Goal: Navigation & Orientation: Understand site structure

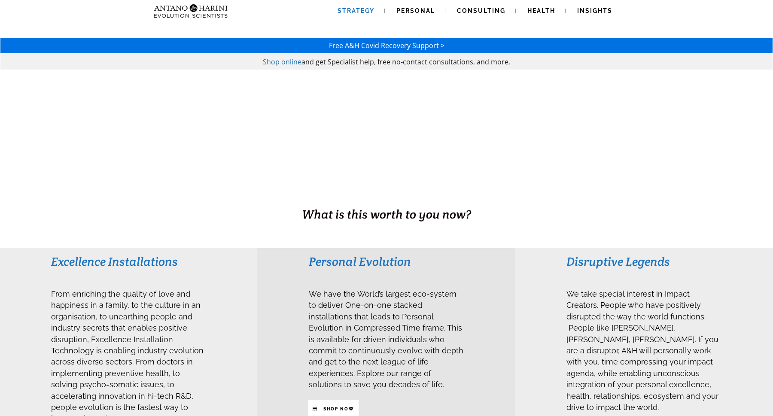
click at [347, 6] on link "Strategy" at bounding box center [356, 11] width 58 height 22
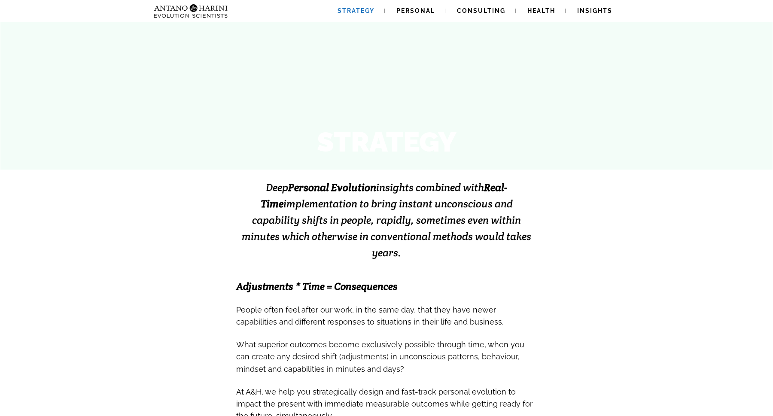
scroll to position [57, 0]
drag, startPoint x: 520, startPoint y: 240, endPoint x: 225, endPoint y: 188, distance: 299.3
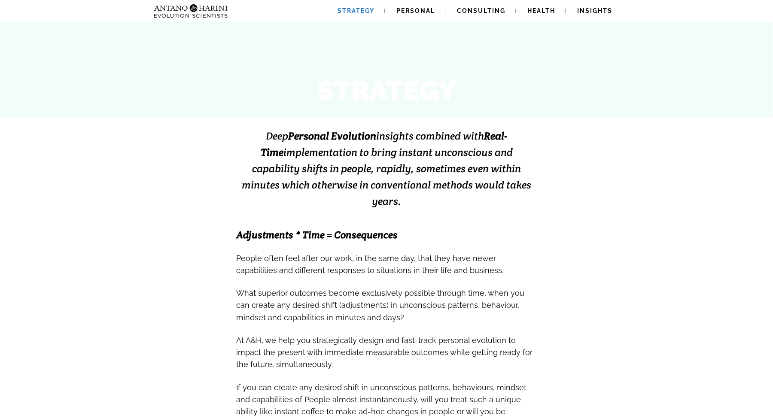
scroll to position [152, 0]
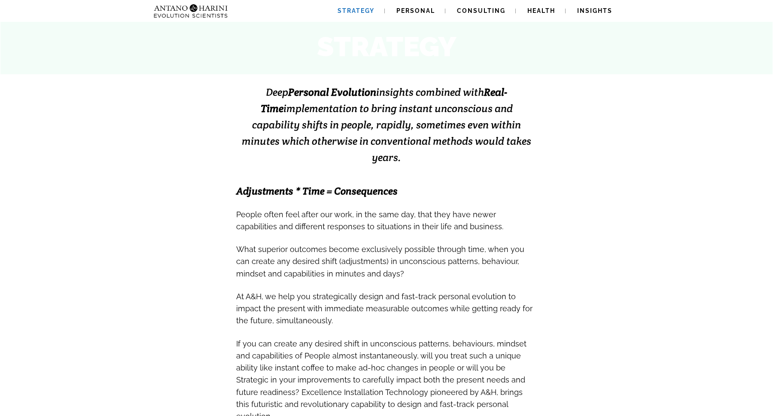
click at [240, 185] on span "Adjustments * Time = Consequences" at bounding box center [316, 191] width 161 height 13
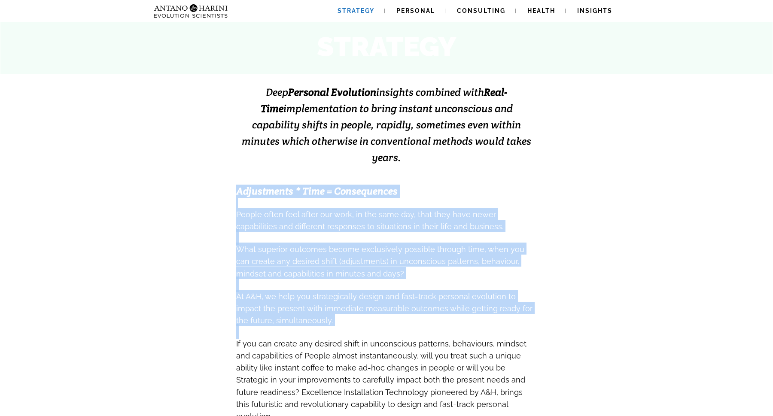
drag, startPoint x: 231, startPoint y: 176, endPoint x: 473, endPoint y: 310, distance: 276.3
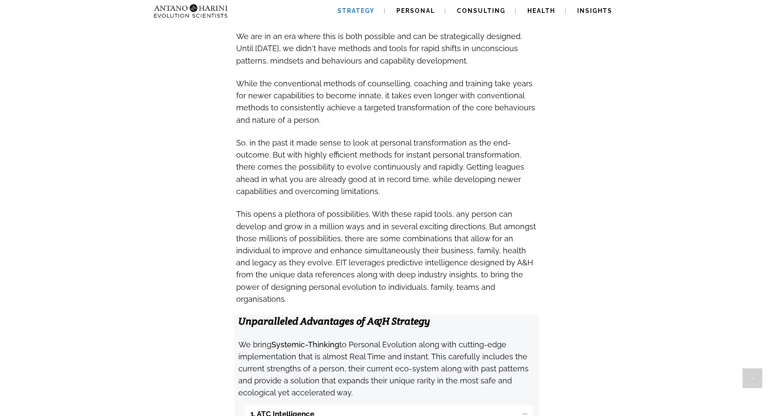
scroll to position [641, 0]
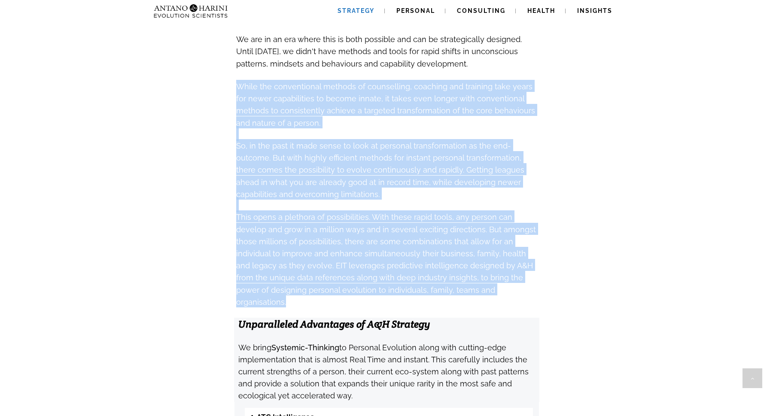
drag, startPoint x: 476, startPoint y: 250, endPoint x: 235, endPoint y: 43, distance: 317.8
click at [235, 43] on div "Free A&H Covid Recovery Support > Shop online and get Specialist help, free no-…" at bounding box center [386, 56] width 773 height 1345
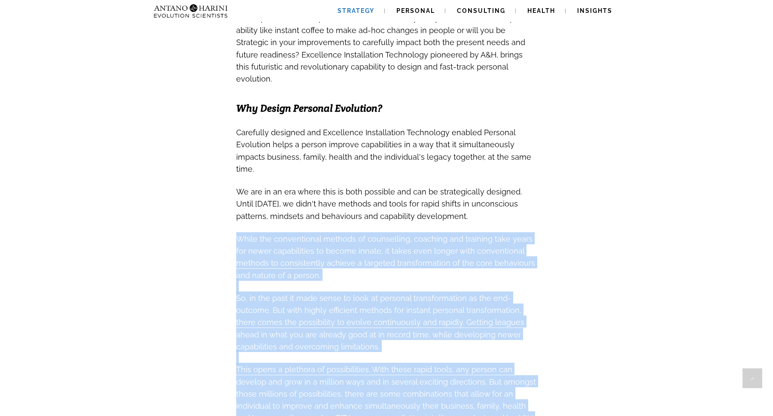
scroll to position [486, 0]
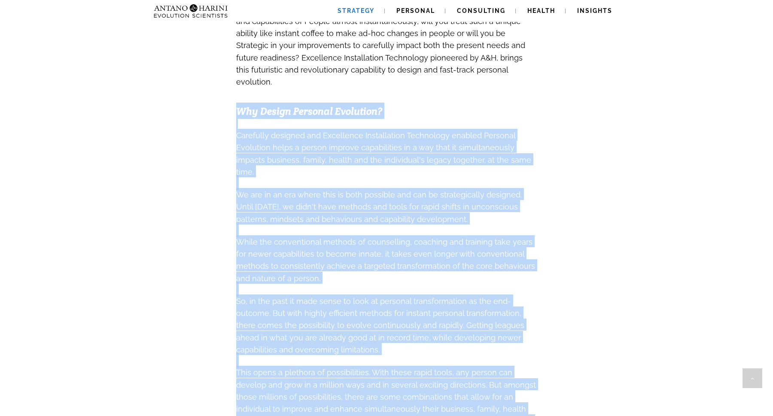
drag, startPoint x: 236, startPoint y: 76, endPoint x: 470, endPoint y: 401, distance: 400.8
click at [470, 401] on div "Deep Personal Evolution insights combined with Real-Time implementation to brin…" at bounding box center [386, 111] width 301 height 724
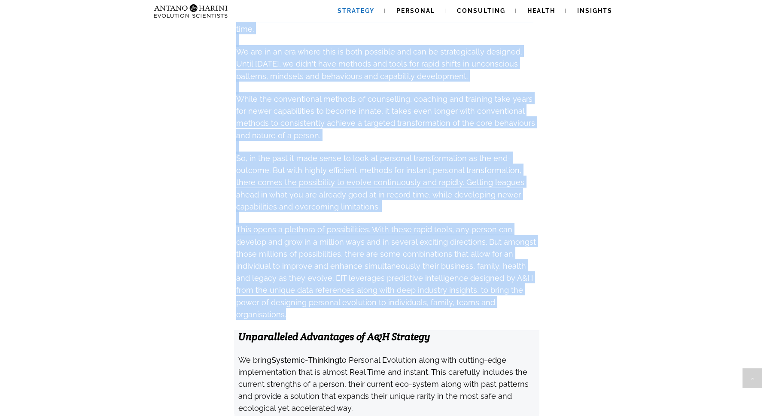
scroll to position [633, 0]
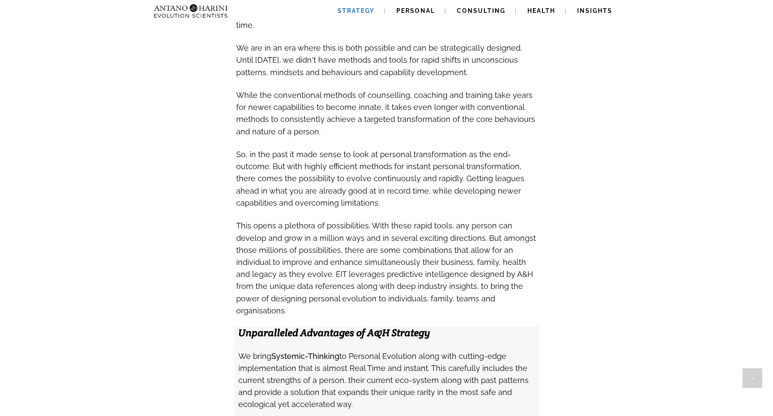
click at [487, 316] on p at bounding box center [386, 321] width 301 height 10
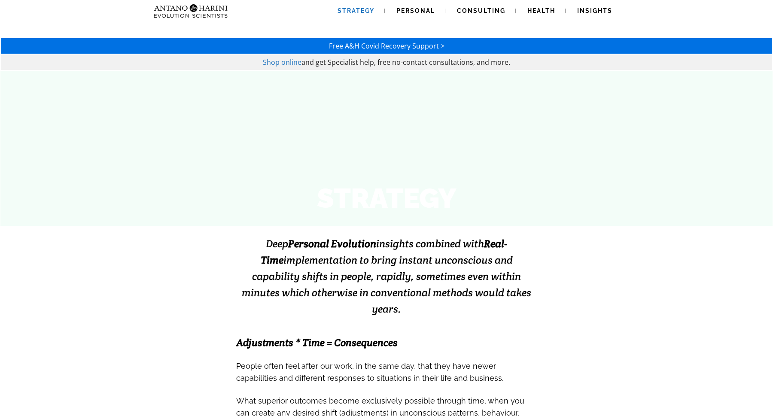
scroll to position [0, 0]
click at [594, 12] on span "Insights" at bounding box center [594, 10] width 35 height 7
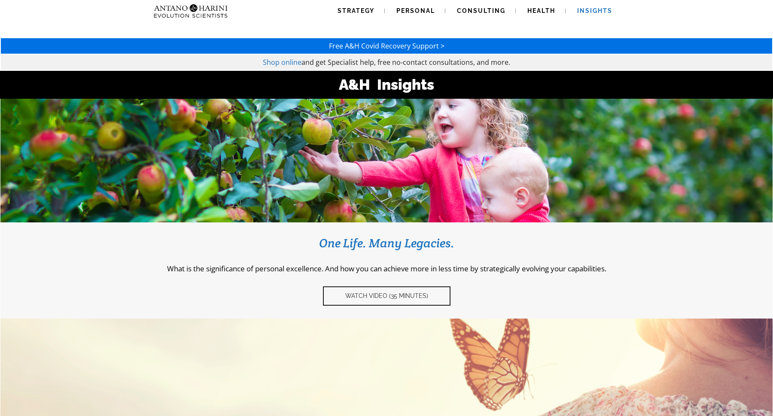
click at [205, 16] on img at bounding box center [190, 11] width 81 height 22
